Goal: Navigation & Orientation: Find specific page/section

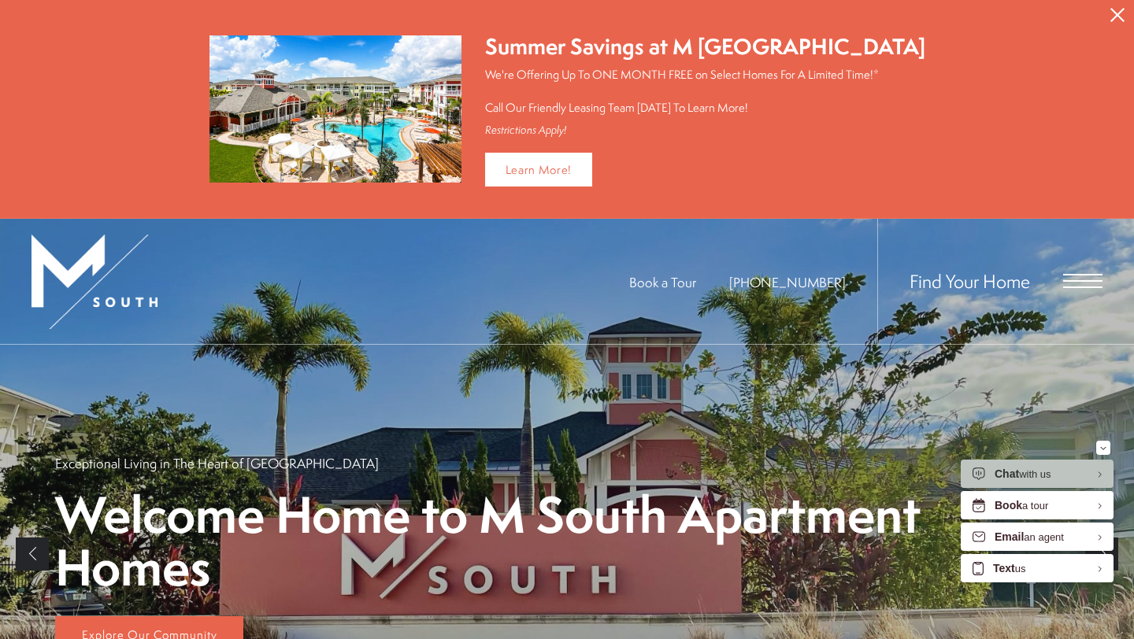
click at [1077, 287] on span "Open Menu" at bounding box center [1082, 288] width 39 height 2
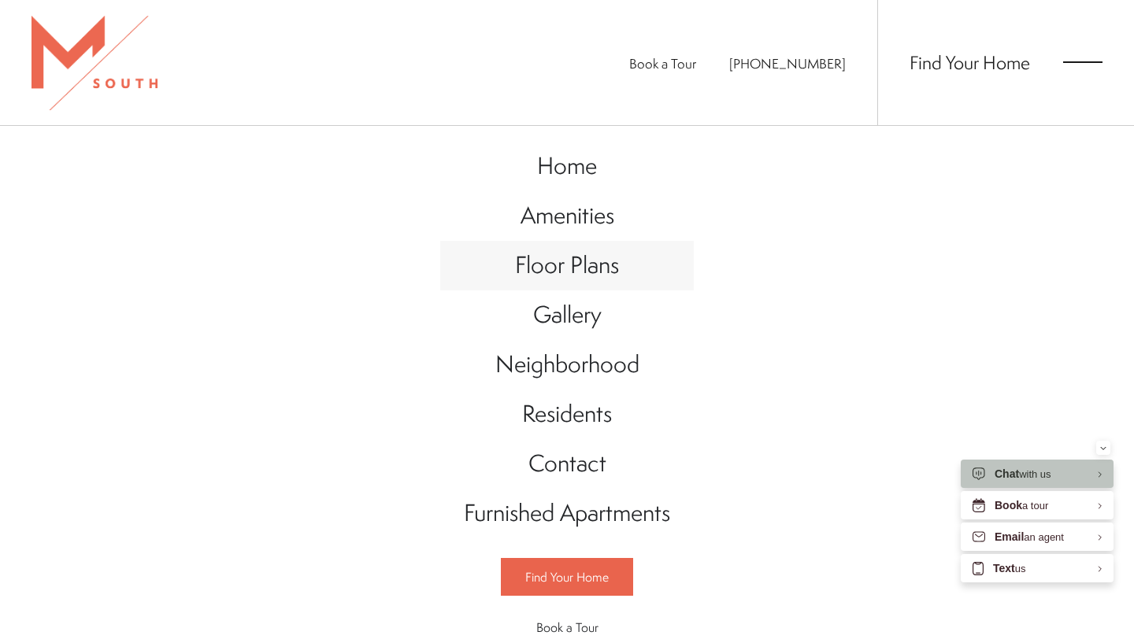
click at [571, 269] on span "Floor Plans" at bounding box center [567, 265] width 104 height 32
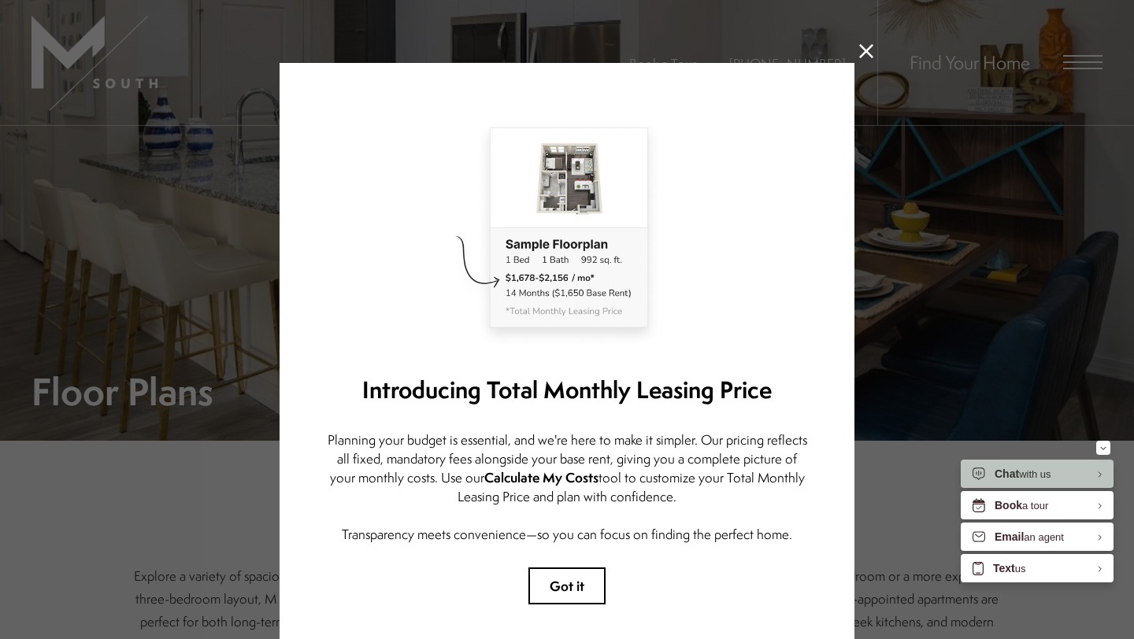
click at [865, 48] on icon at bounding box center [866, 51] width 14 height 14
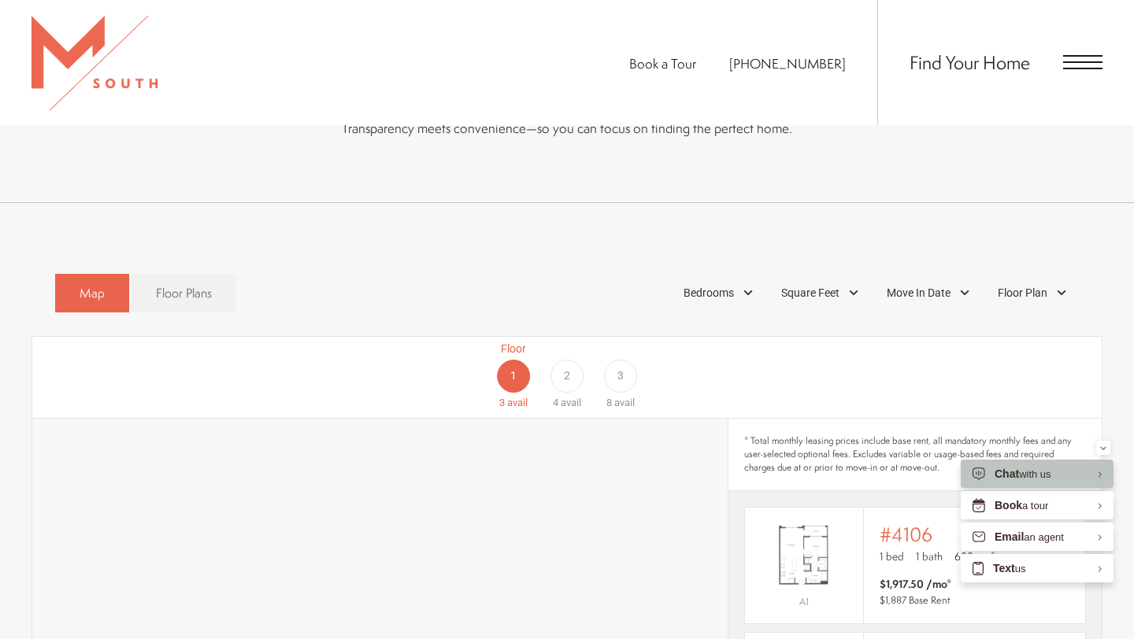
scroll to position [780, 0]
click at [193, 282] on span "Floor Plans" at bounding box center [184, 291] width 56 height 18
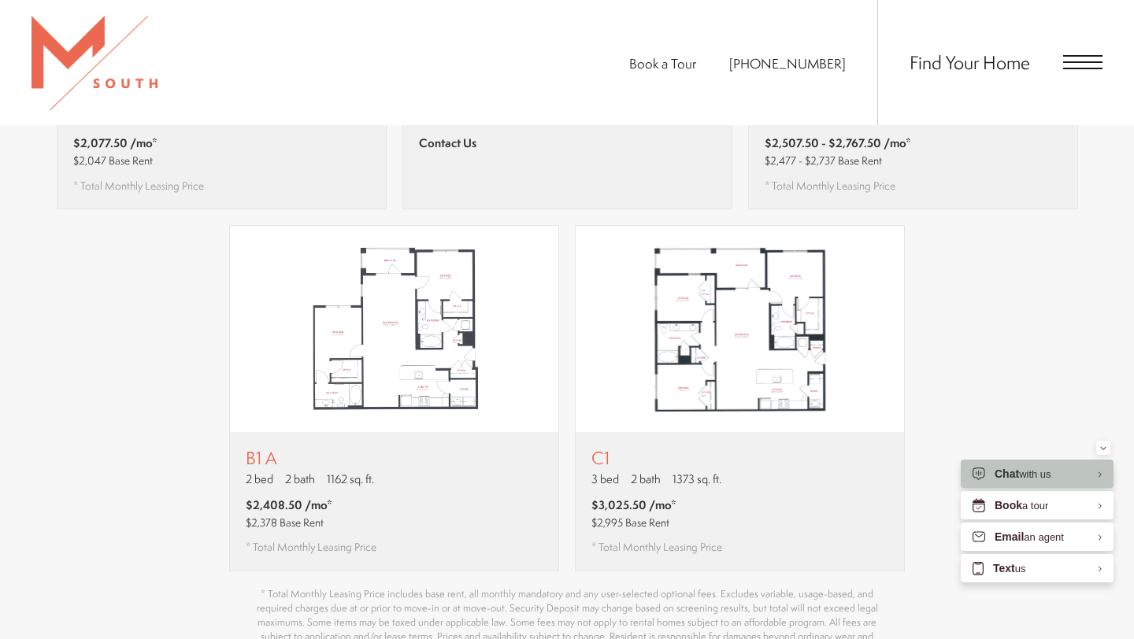
scroll to position [1613, 0]
